Goal: Task Accomplishment & Management: Use online tool/utility

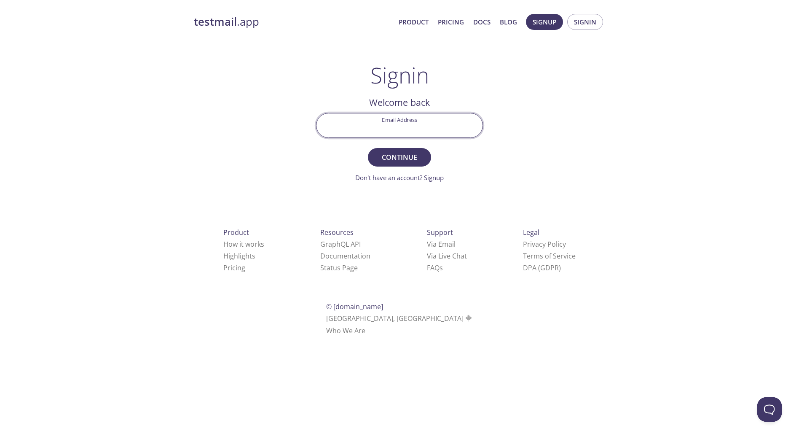
click at [420, 129] on input "Email Address" at bounding box center [400, 125] width 166 height 24
type input "[PERSON_NAME][EMAIL_ADDRESS][PERSON_NAME][DOMAIN_NAME]"
click at [409, 158] on span "Continue" at bounding box center [399, 157] width 45 height 12
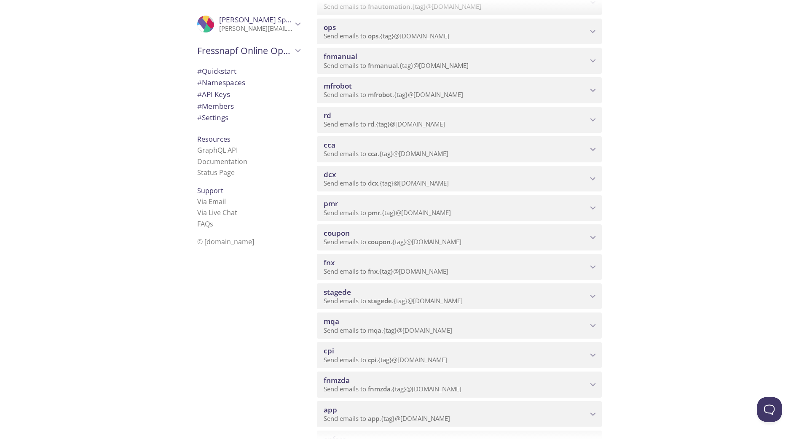
scroll to position [333, 0]
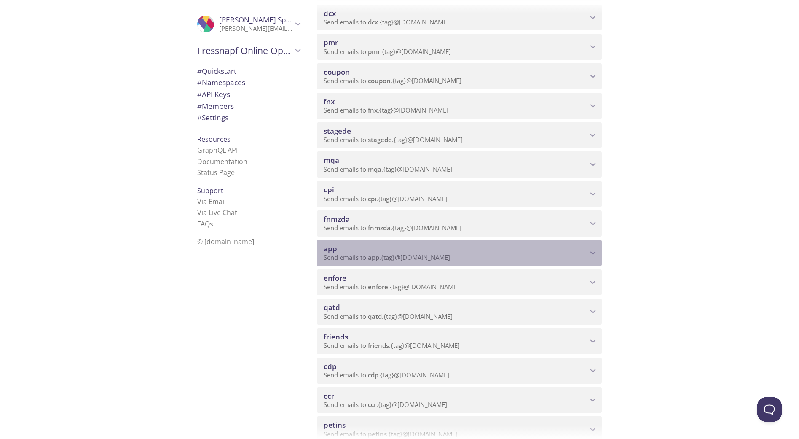
click at [591, 251] on icon "app namespace" at bounding box center [593, 252] width 11 height 11
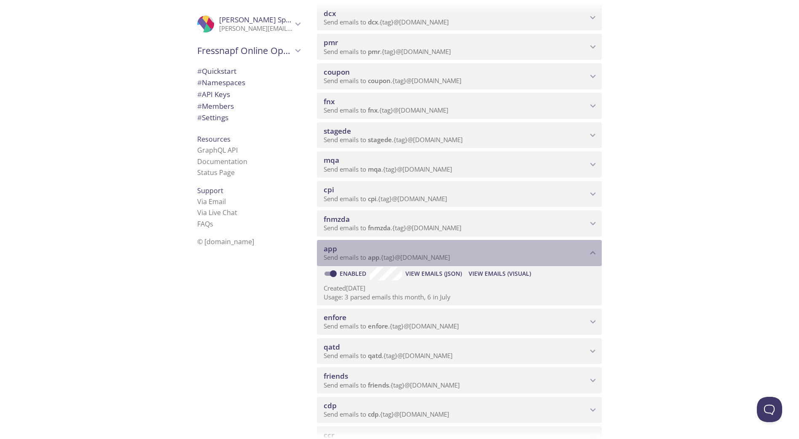
drag, startPoint x: 460, startPoint y: 258, endPoint x: 391, endPoint y: 259, distance: 69.1
click at [391, 259] on p "Send emails to app . {tag} @[DOMAIN_NAME]" at bounding box center [456, 257] width 264 height 8
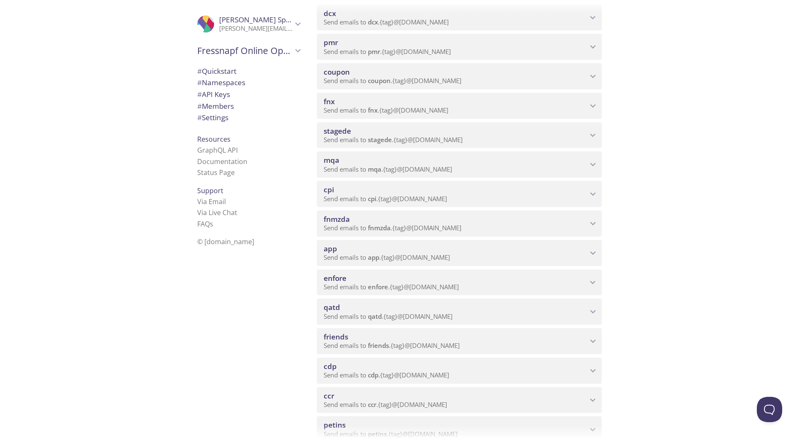
click at [392, 258] on span "Send emails to app . {tag} @[DOMAIN_NAME]" at bounding box center [387, 257] width 126 height 8
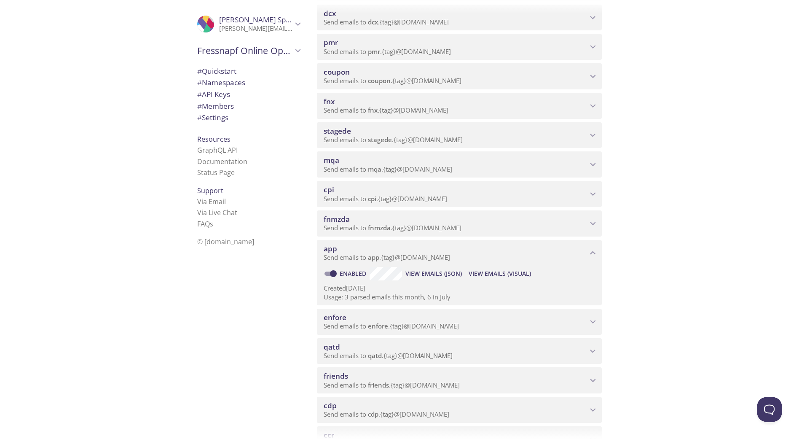
click at [371, 258] on span "app" at bounding box center [373, 257] width 11 height 8
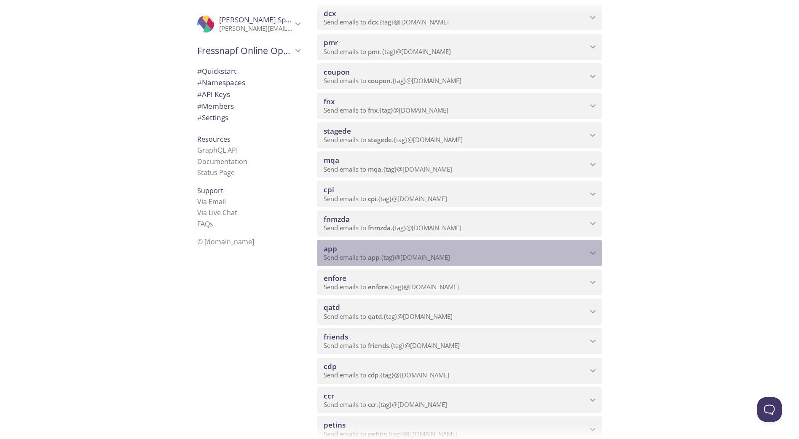
click at [372, 258] on span "app" at bounding box center [373, 257] width 11 height 8
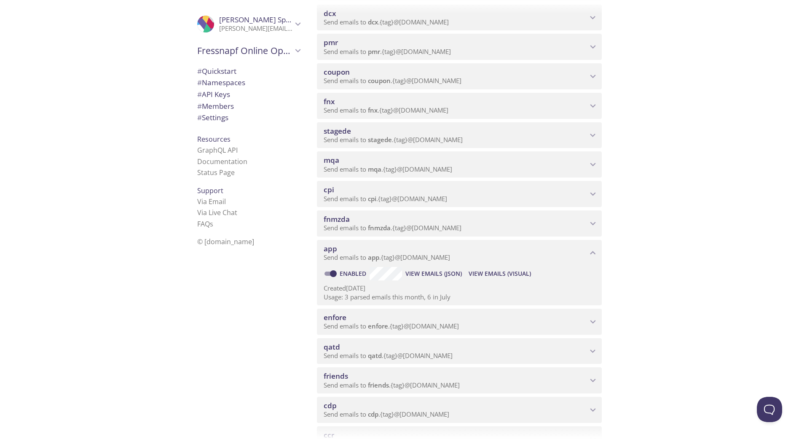
click at [413, 272] on span "View Emails (JSON)" at bounding box center [434, 274] width 56 height 10
click at [511, 270] on span "View Emails (Visual)" at bounding box center [500, 274] width 62 height 10
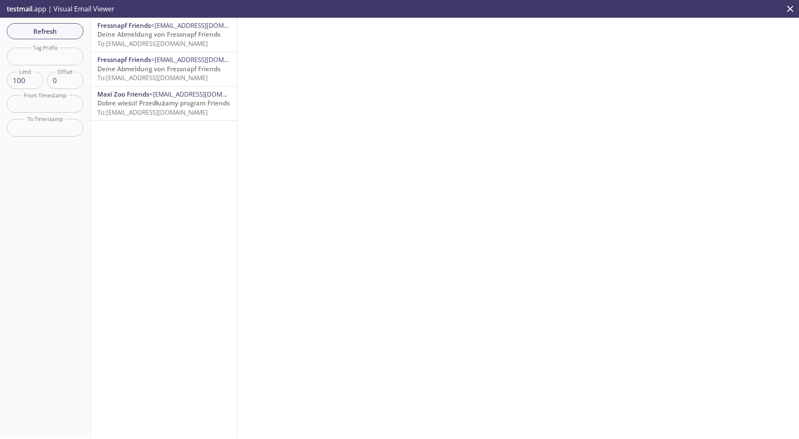
click at [206, 42] on p "Deine Abmeldung von Fressnapf Friends To: [EMAIL_ADDRESS][DOMAIN_NAME]" at bounding box center [163, 39] width 133 height 18
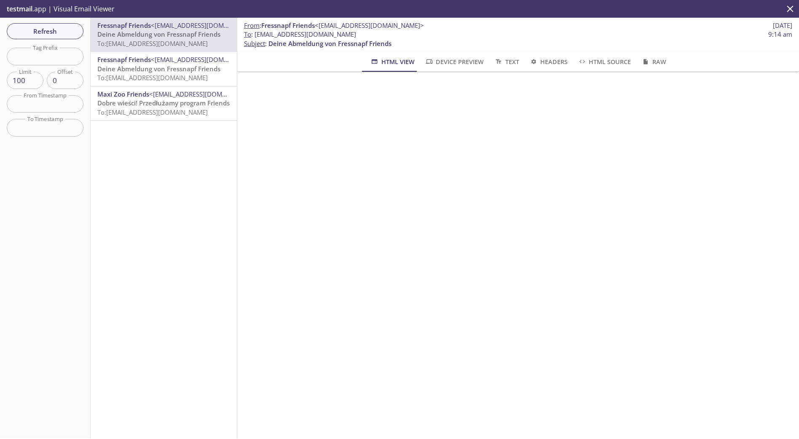
click at [188, 108] on span "To: [EMAIL_ADDRESS][DOMAIN_NAME]" at bounding box center [152, 112] width 110 height 8
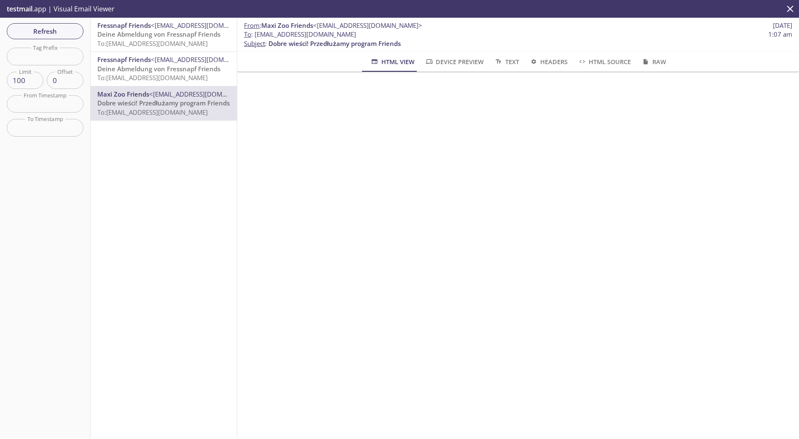
drag, startPoint x: 383, startPoint y: 34, endPoint x: 256, endPoint y: 35, distance: 126.5
click at [256, 35] on span "To : [EMAIL_ADDRESS][DOMAIN_NAME] 1:07 am" at bounding box center [518, 34] width 548 height 9
copy span "[EMAIL_ADDRESS][DOMAIN_NAME]"
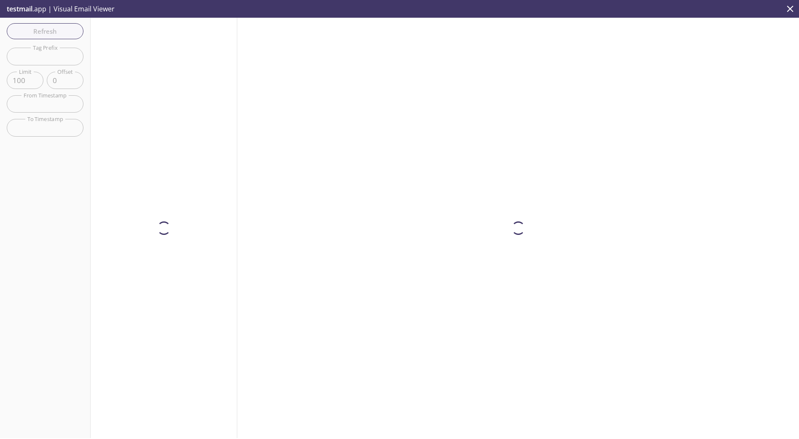
click at [745, 79] on div at bounding box center [518, 228] width 562 height 420
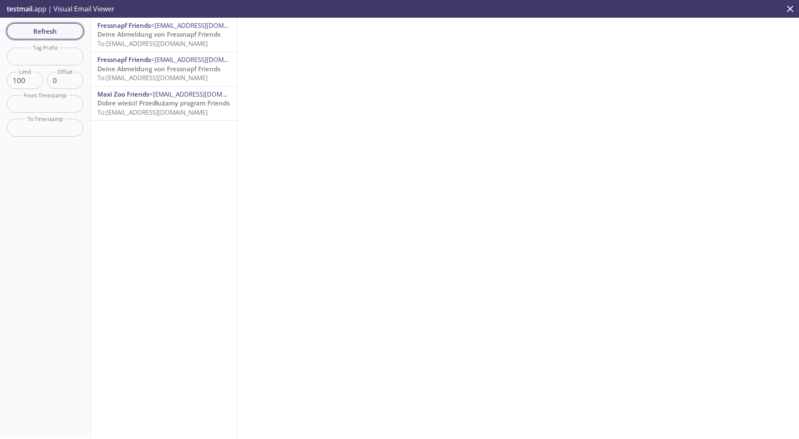
click at [67, 34] on span "Refresh" at bounding box center [44, 31] width 63 height 11
click at [75, 32] on span "Refresh" at bounding box center [44, 31] width 63 height 11
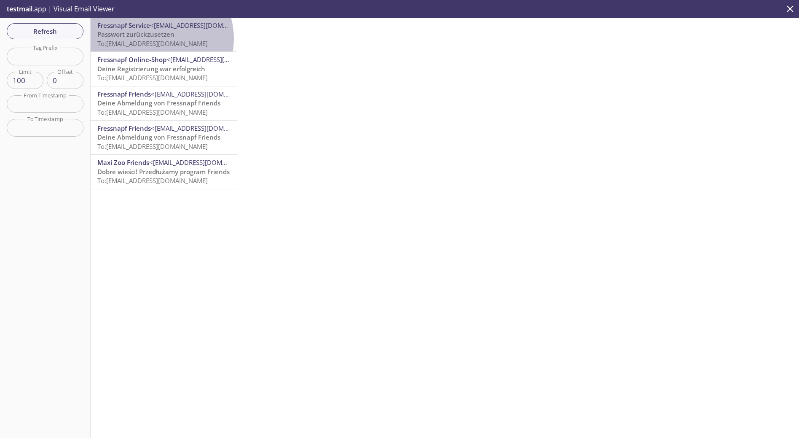
click at [155, 39] on span "To: app.thomasresetPW@inbox.testmail.app" at bounding box center [152, 43] width 110 height 8
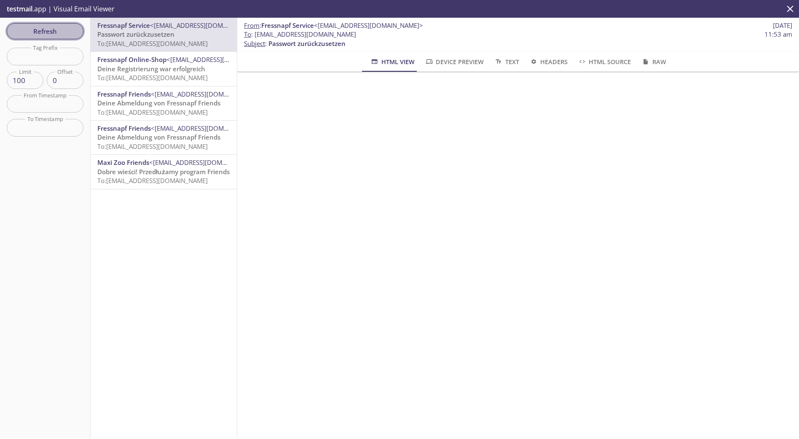
click at [70, 29] on span "Refresh" at bounding box center [44, 31] width 63 height 11
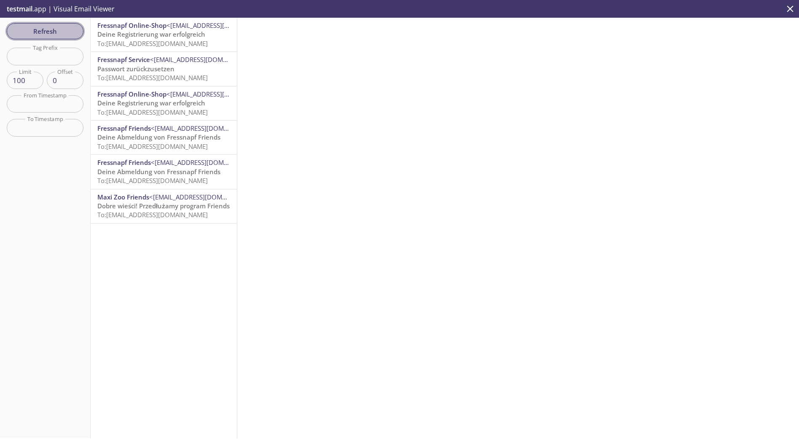
click at [64, 34] on span "Refresh" at bounding box center [44, 31] width 63 height 11
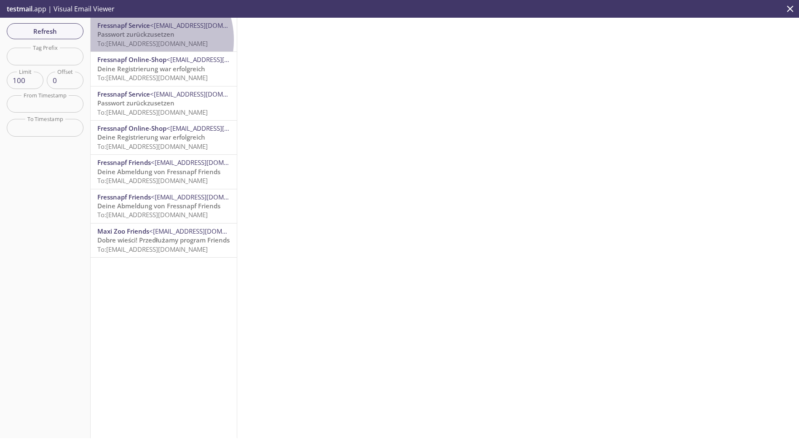
click at [147, 40] on span "To: app.jessiresetPW@inbox.testmail.app" at bounding box center [152, 43] width 110 height 8
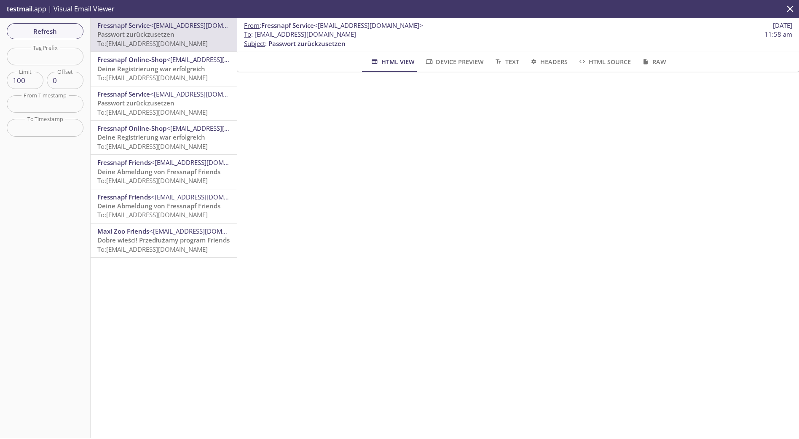
drag, startPoint x: 368, startPoint y: 36, endPoint x: 256, endPoint y: 35, distance: 111.7
click at [256, 35] on span "To : app.jessiresetPW@inbox.testmail.app 11:58 am" at bounding box center [518, 34] width 548 height 9
copy span "app.jessiresetPW@inbox.testmail.app"
